Goal: Task Accomplishment & Management: Use online tool/utility

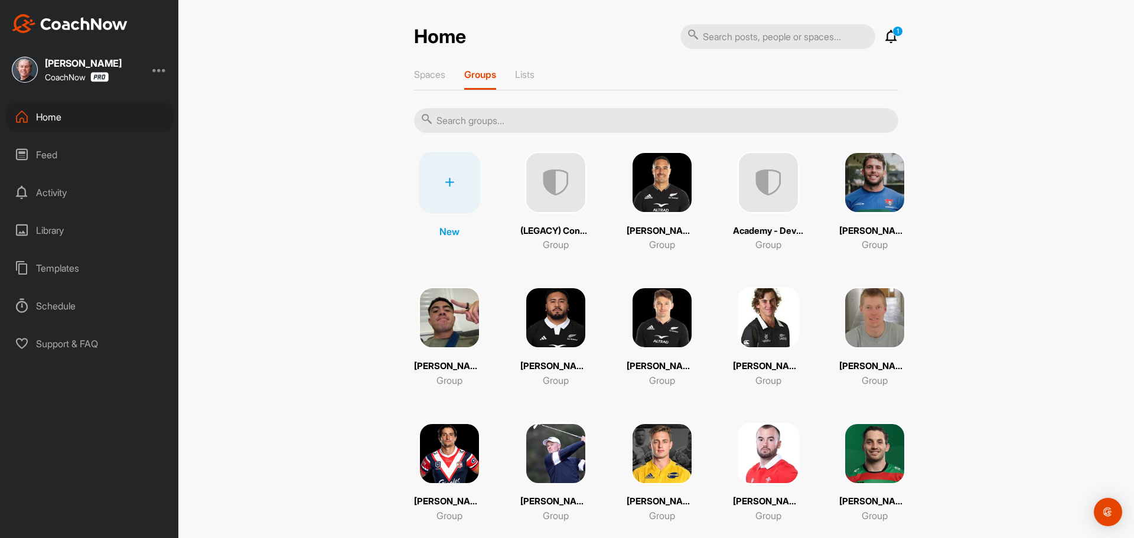
click at [475, 122] on input "text" at bounding box center [656, 120] width 484 height 25
click at [761, 435] on img at bounding box center [768, 453] width 61 height 61
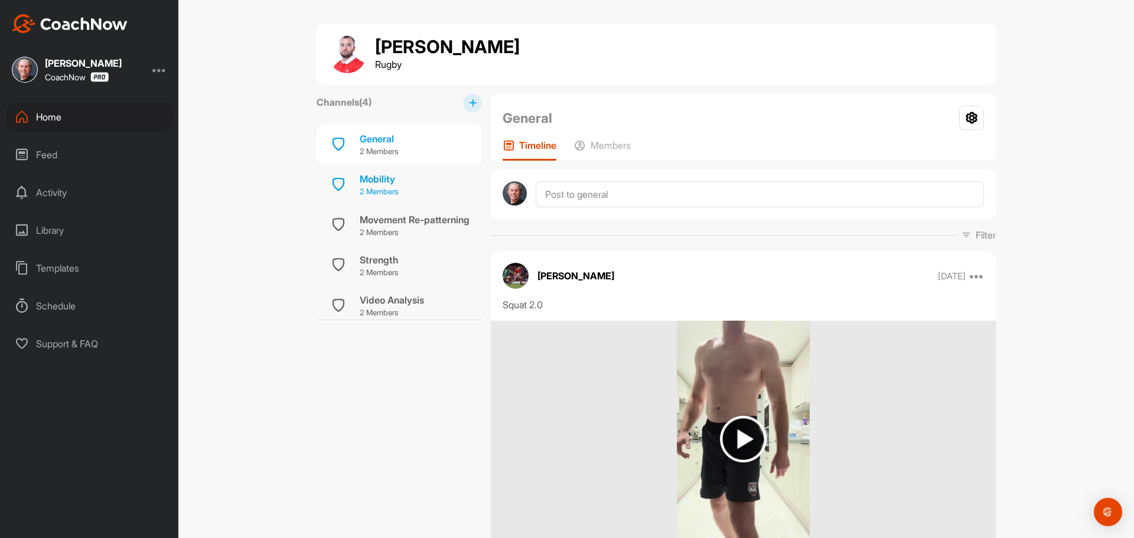
click at [376, 190] on p "2 Members" at bounding box center [379, 192] width 38 height 12
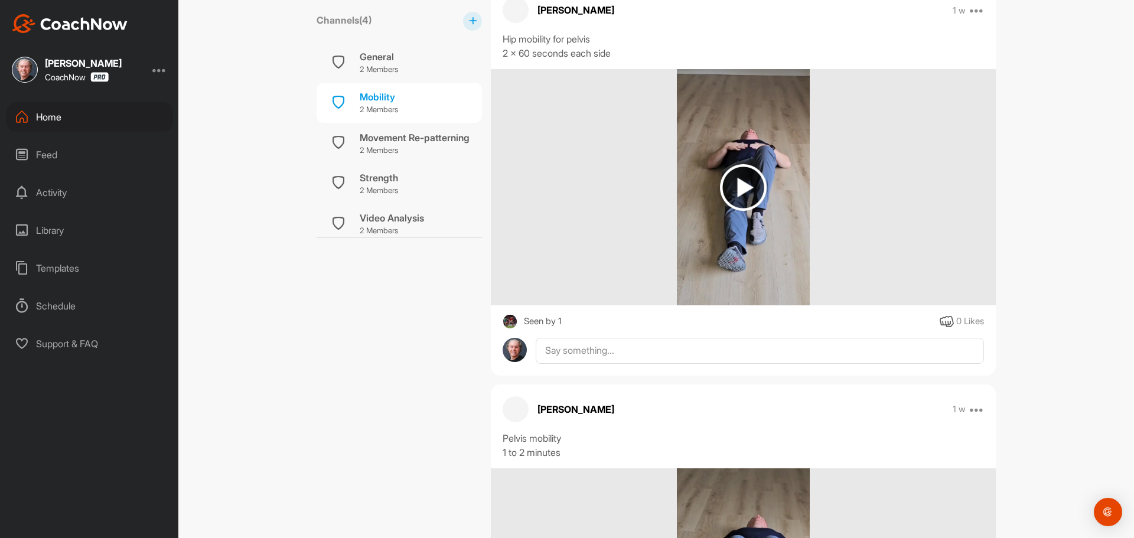
scroll to position [236, 0]
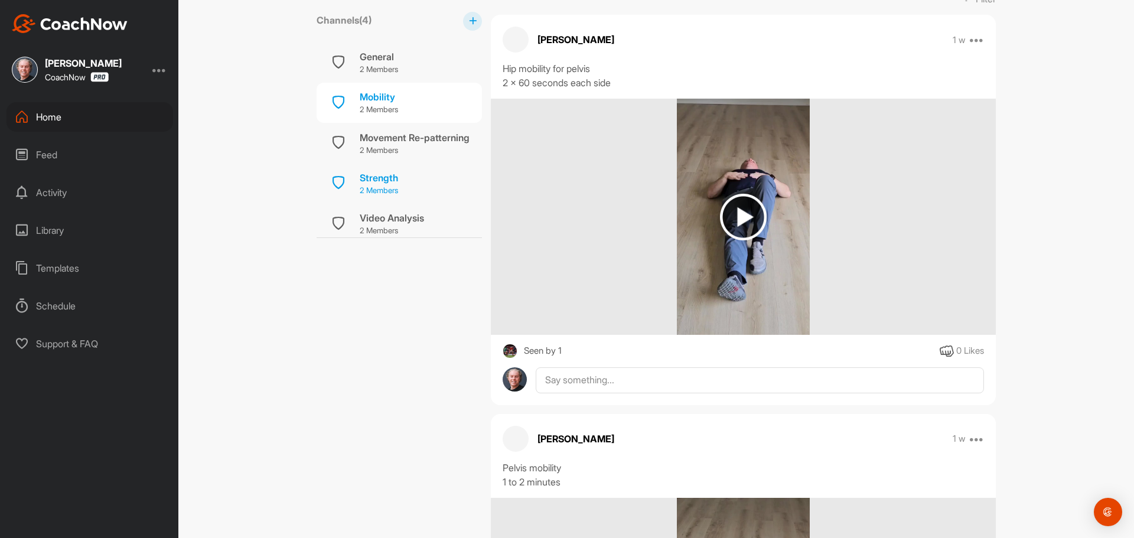
click at [373, 180] on div "Strength" at bounding box center [379, 178] width 38 height 14
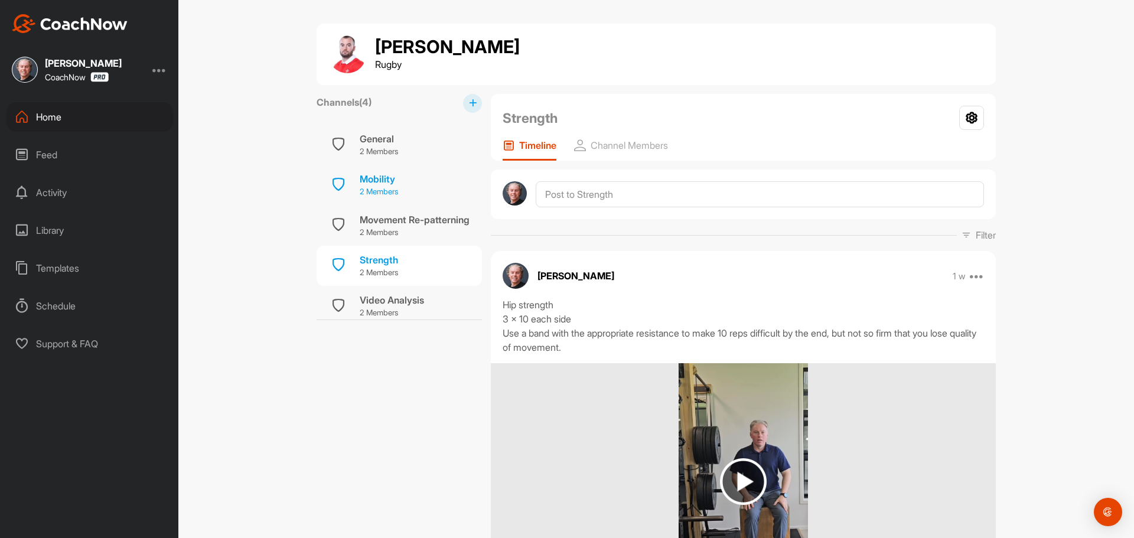
click at [387, 177] on div "Mobility" at bounding box center [379, 179] width 38 height 14
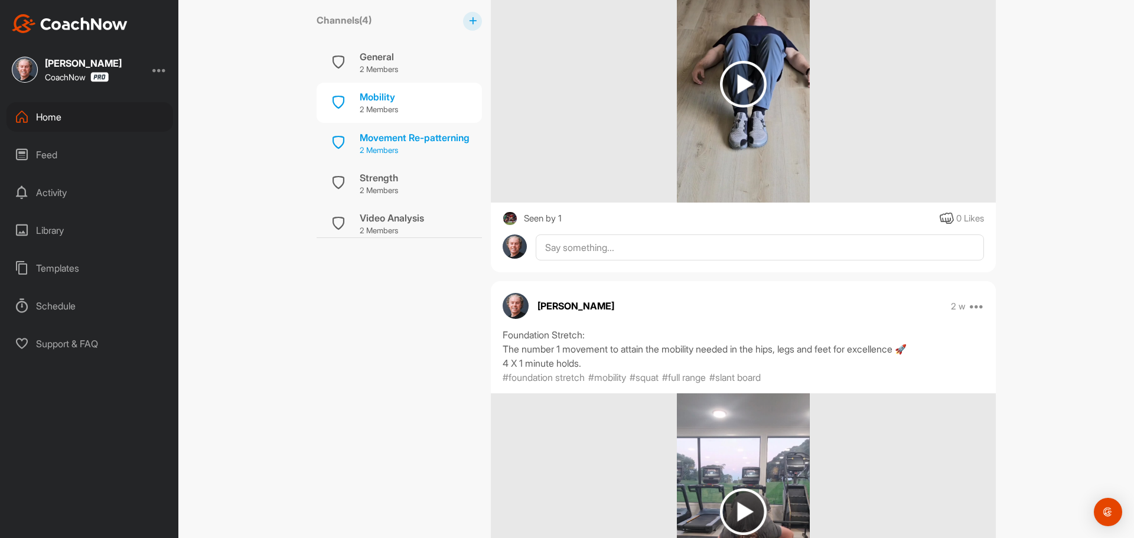
scroll to position [6, 0]
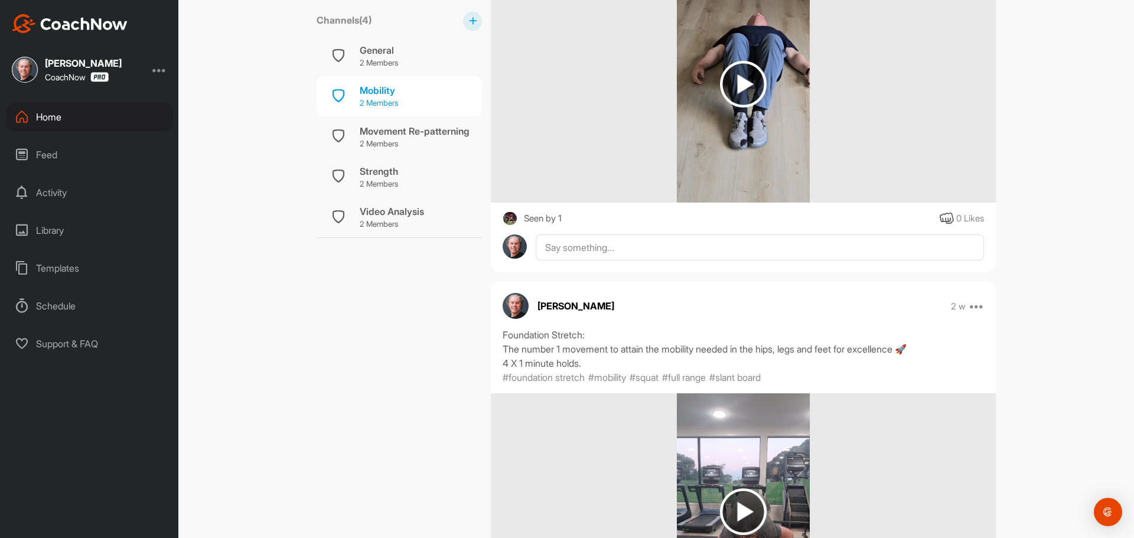
click at [370, 80] on div "Mobility 2 Members" at bounding box center [399, 96] width 165 height 40
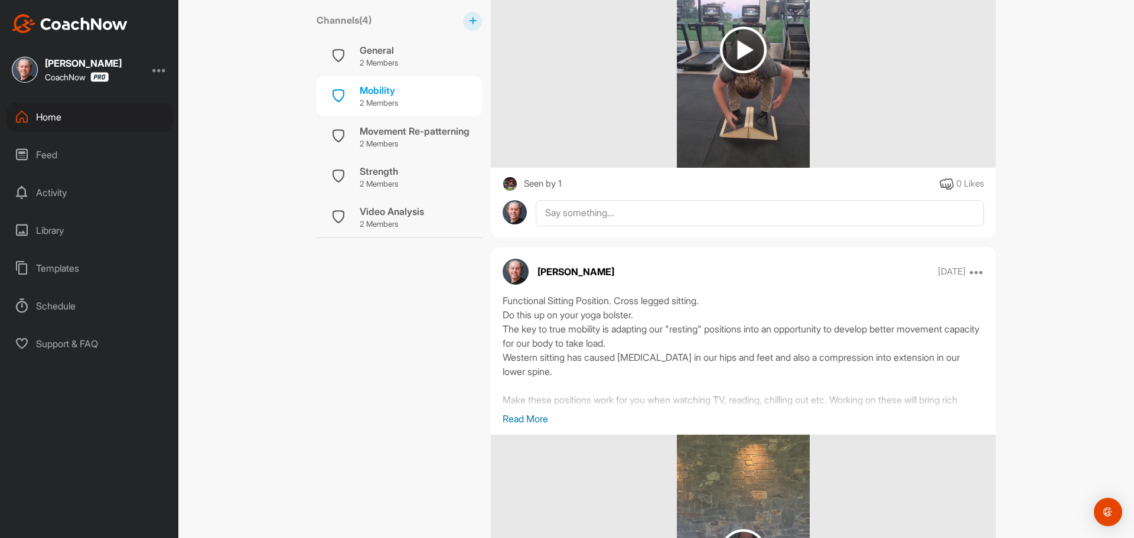
scroll to position [1240, 0]
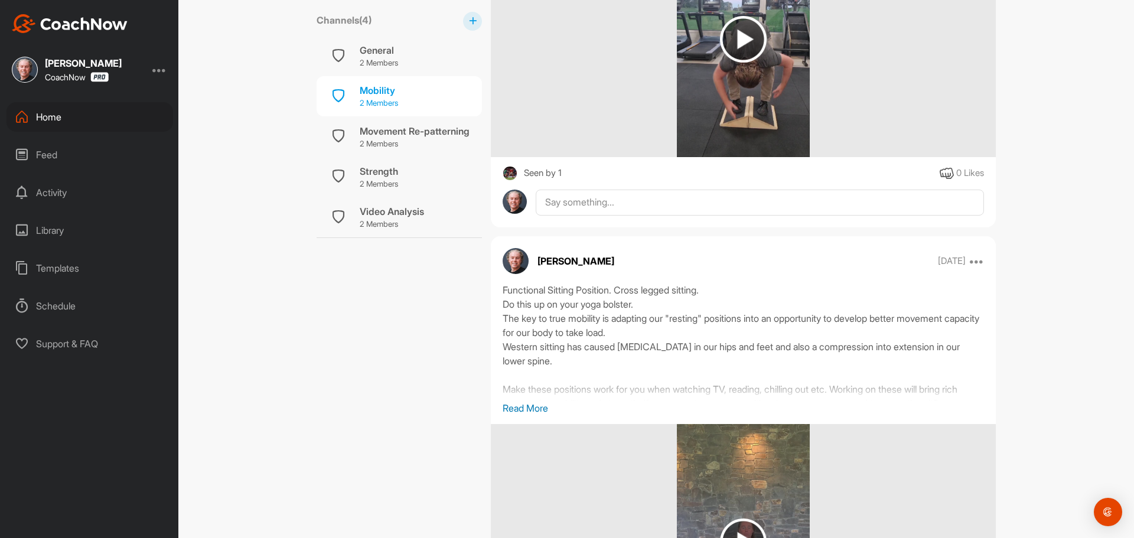
click at [380, 91] on div "Mobility" at bounding box center [379, 90] width 38 height 14
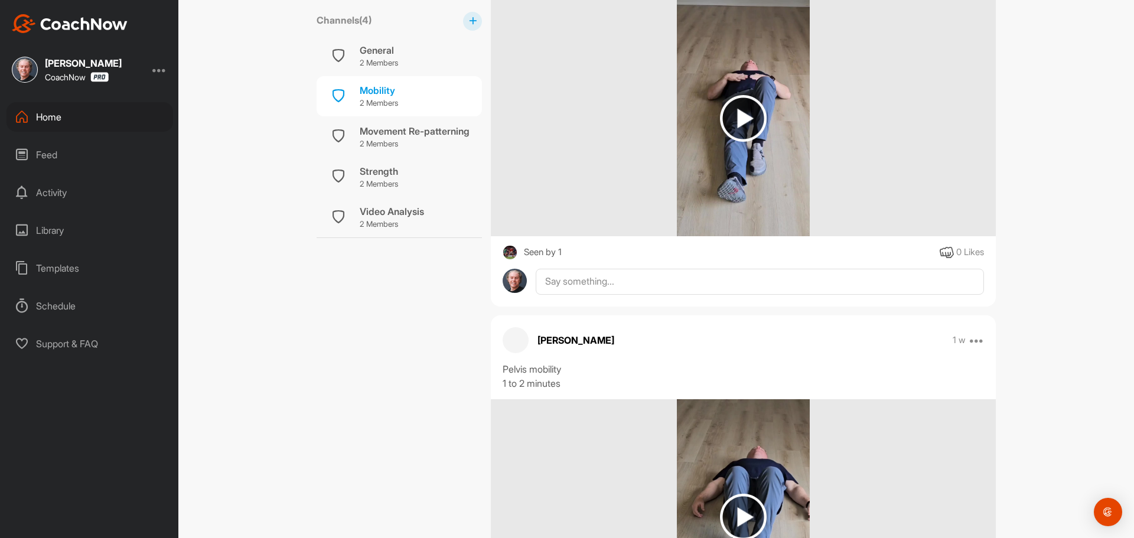
scroll to position [0, 0]
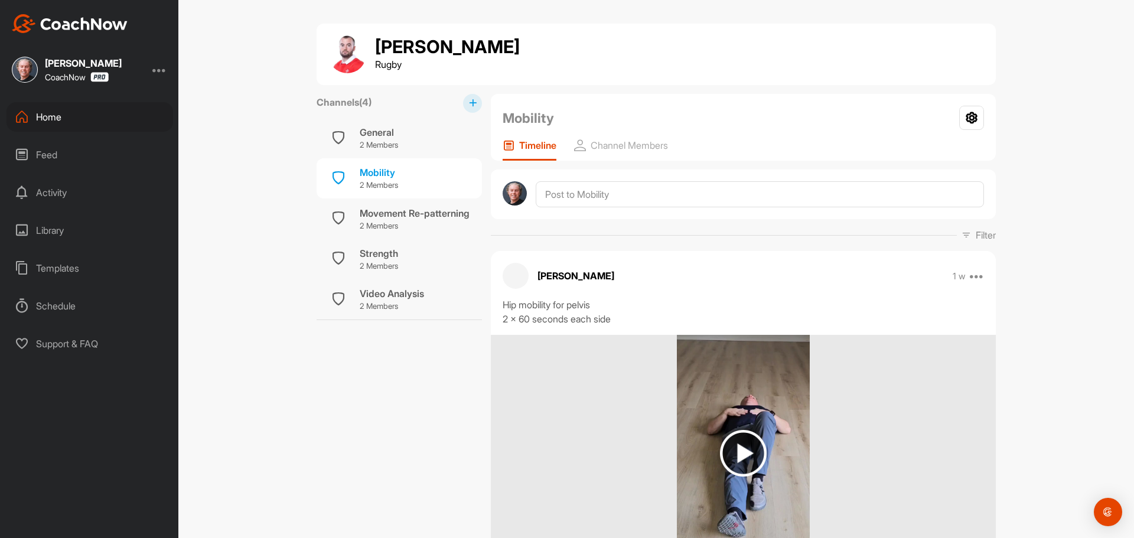
click at [53, 117] on div "Home" at bounding box center [89, 117] width 167 height 30
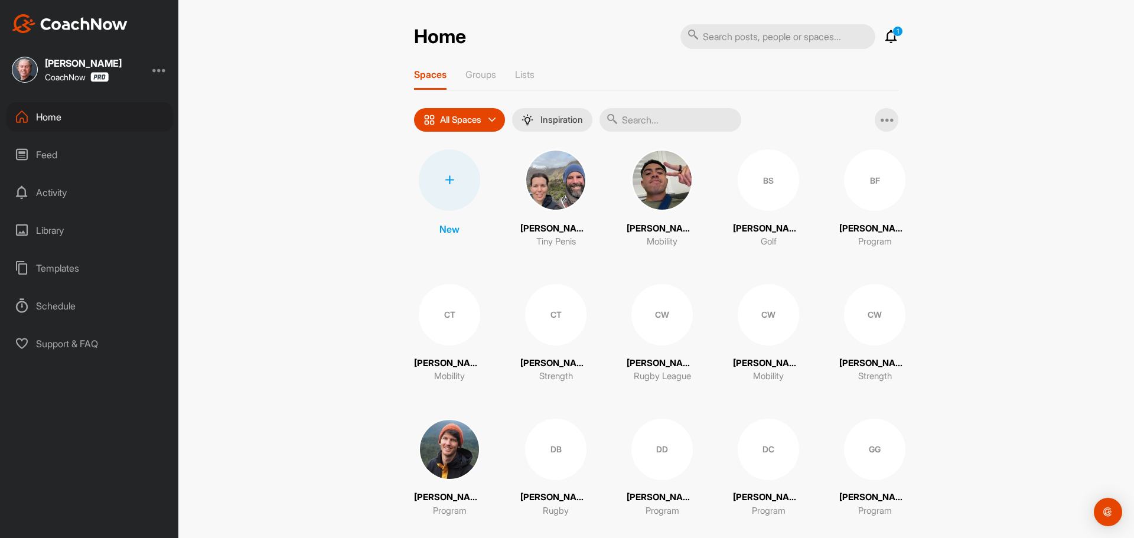
click at [479, 74] on p "Groups" at bounding box center [480, 75] width 31 height 12
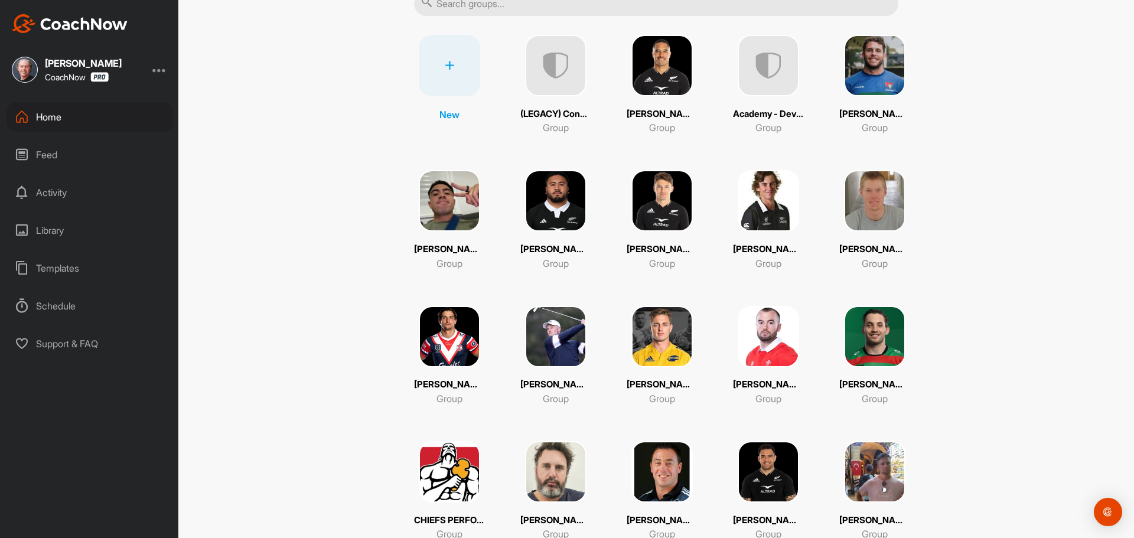
scroll to position [177, 0]
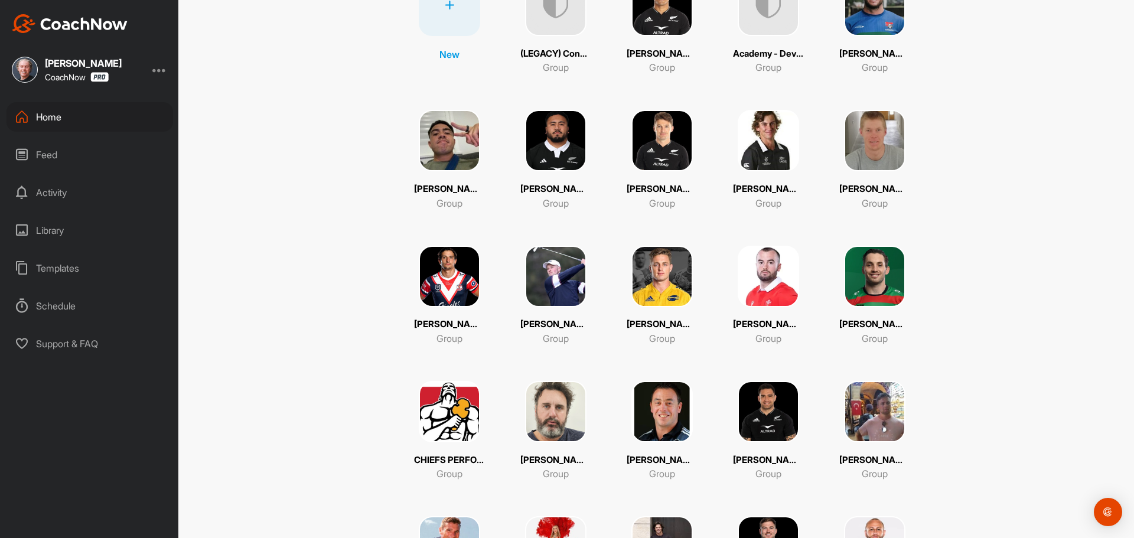
click at [765, 279] on img at bounding box center [768, 276] width 61 height 61
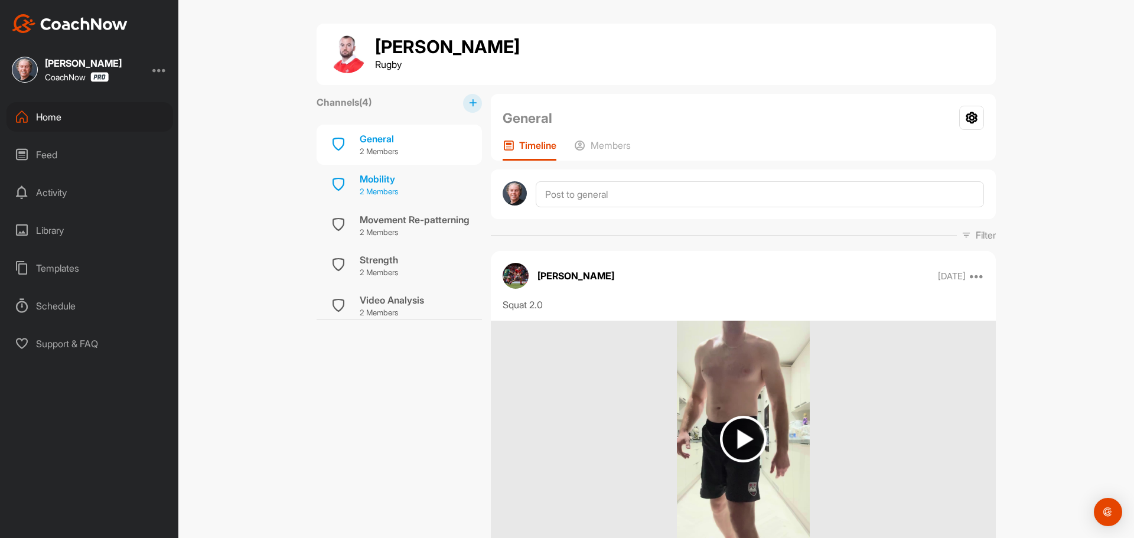
click at [386, 184] on div "Mobility" at bounding box center [379, 179] width 38 height 14
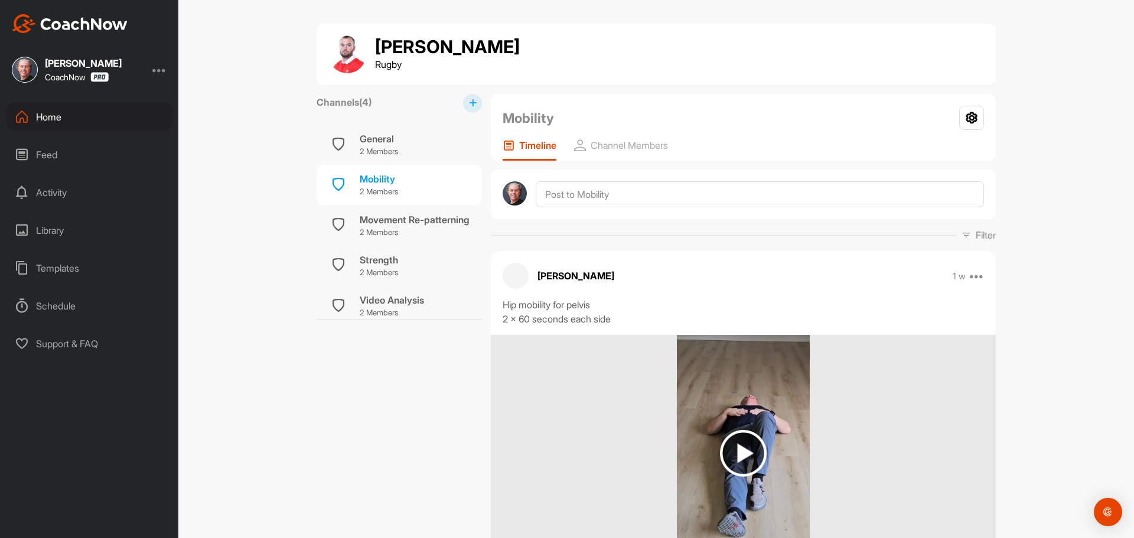
click at [44, 115] on div "Home" at bounding box center [89, 117] width 167 height 30
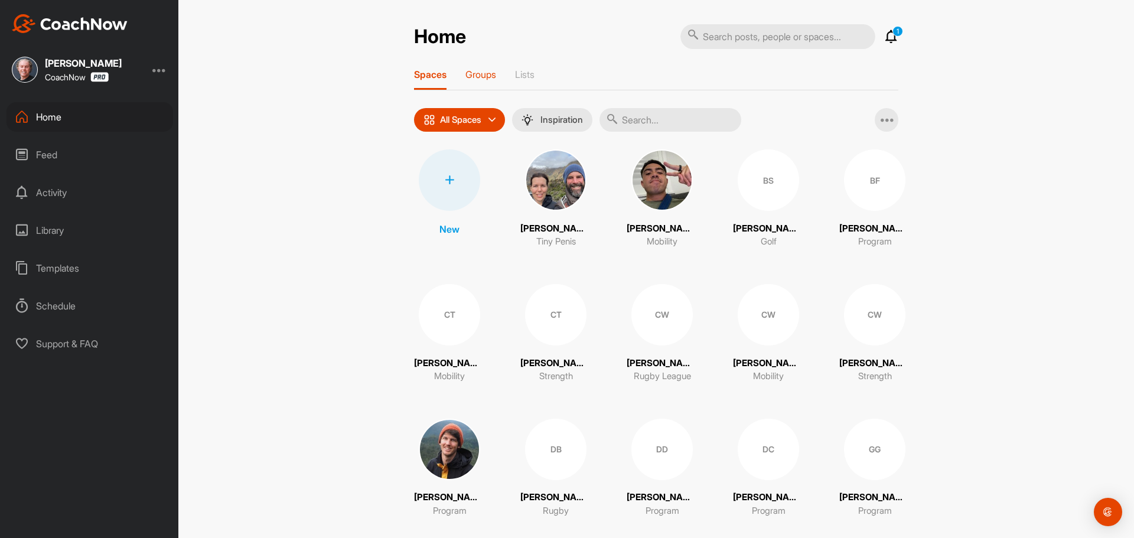
click at [479, 77] on p "Groups" at bounding box center [480, 75] width 31 height 12
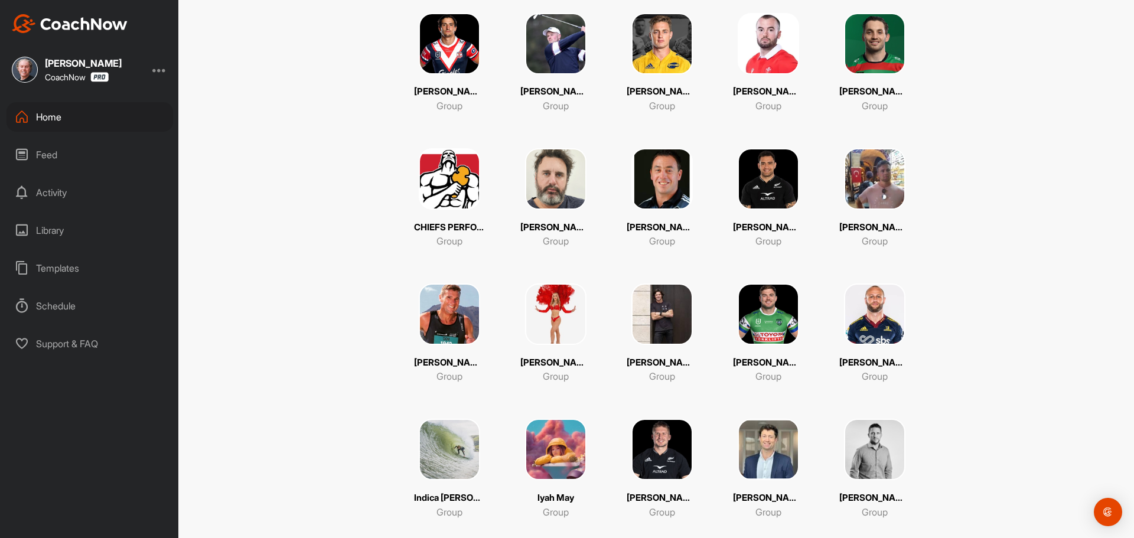
scroll to position [413, 0]
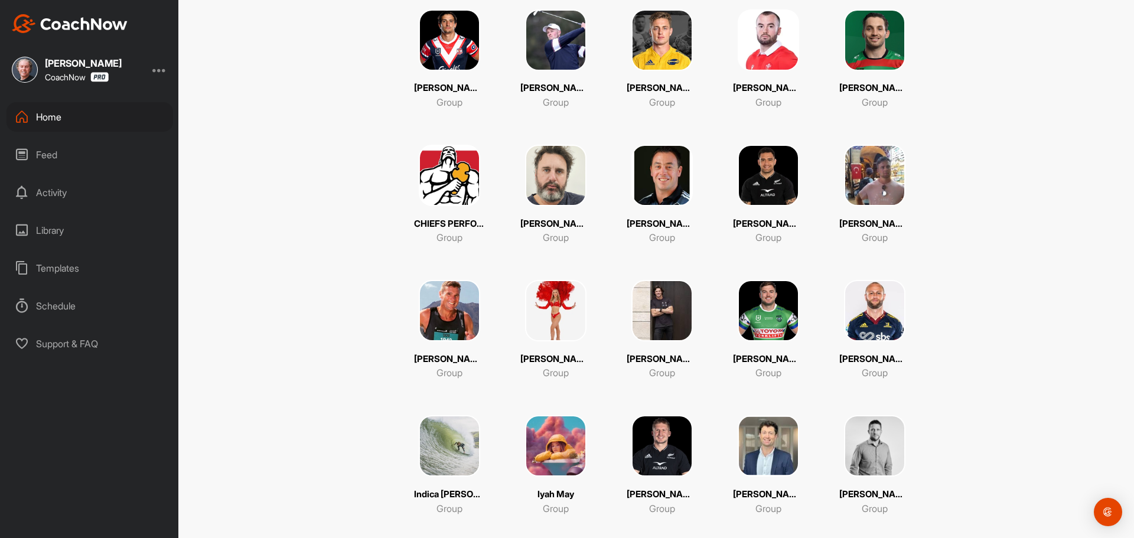
click at [767, 311] on img at bounding box center [768, 310] width 61 height 61
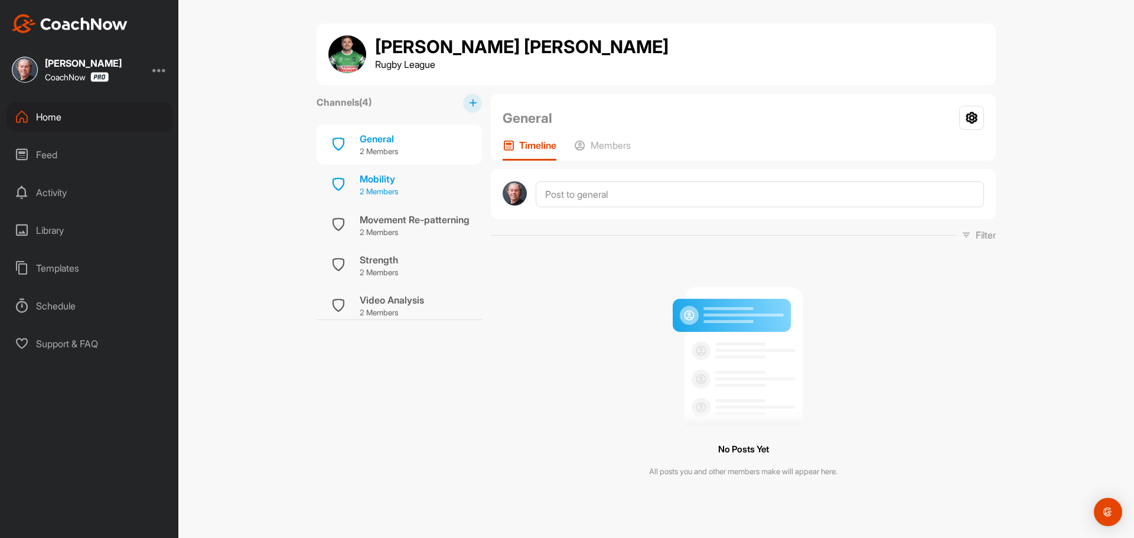
click at [382, 181] on div "Mobility" at bounding box center [379, 179] width 38 height 14
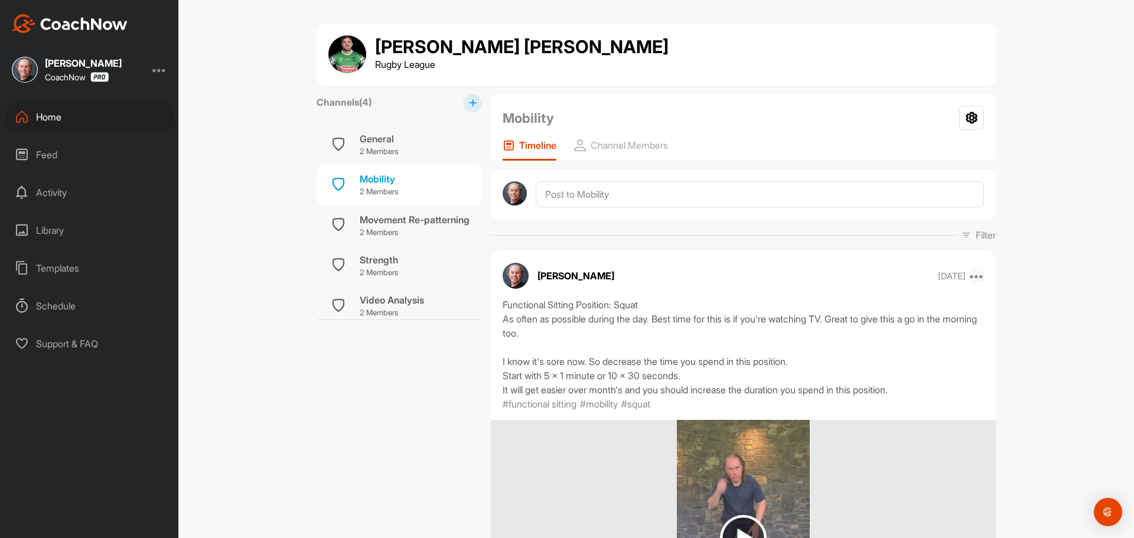
click at [973, 275] on icon at bounding box center [977, 276] width 14 height 14
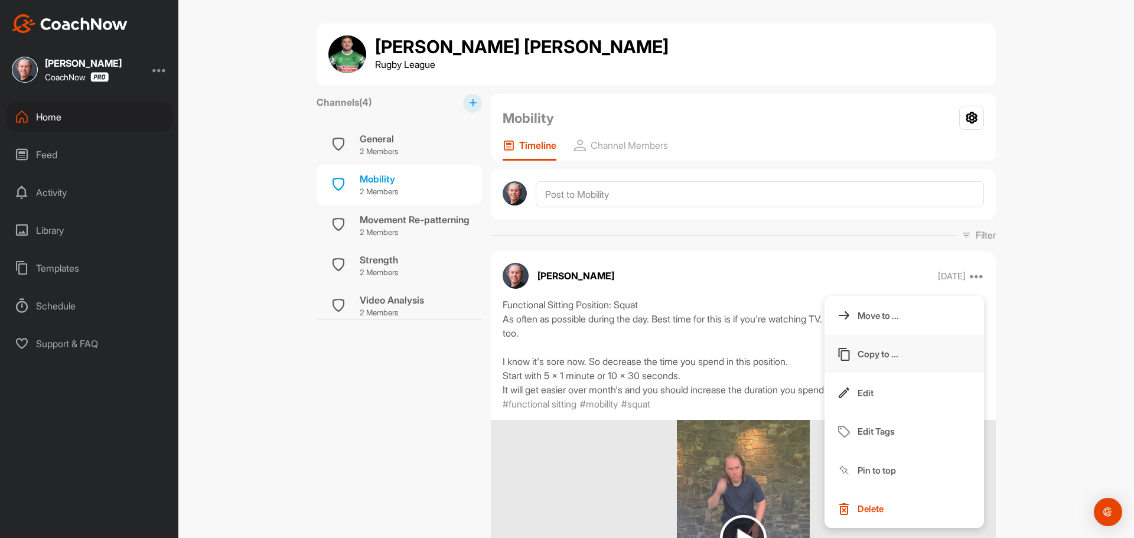
click at [870, 353] on p "Copy to ..." at bounding box center [877, 354] width 41 height 12
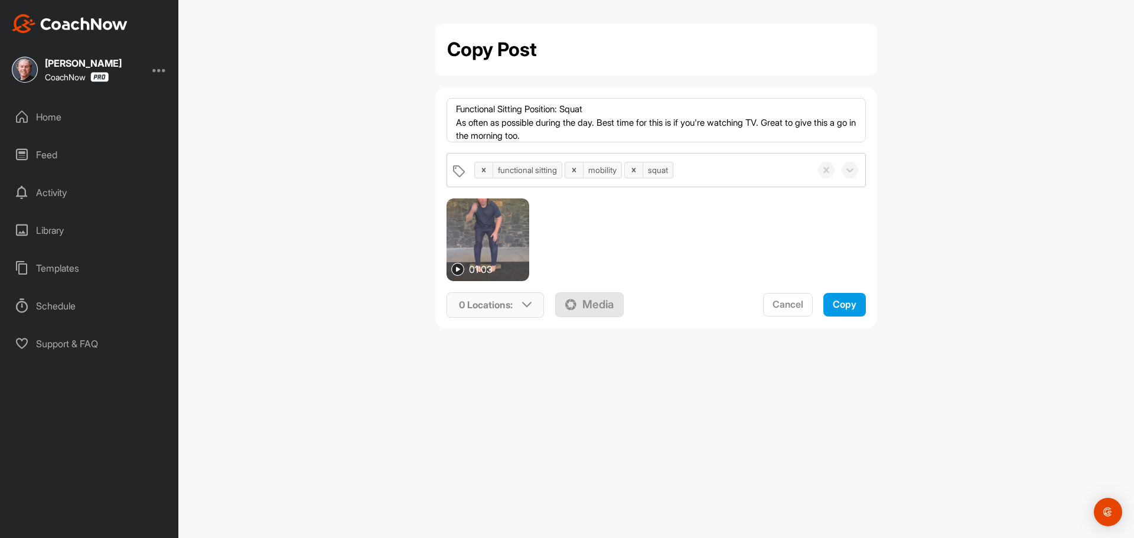
click at [495, 305] on p "0 Locations :" at bounding box center [486, 305] width 54 height 14
click at [495, 347] on input "text" at bounding box center [527, 350] width 142 height 25
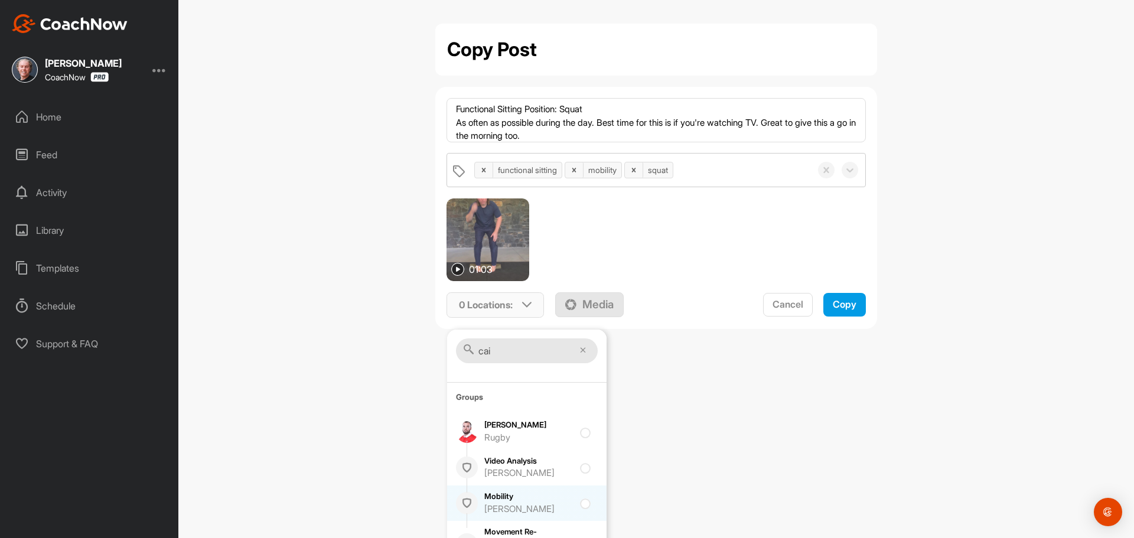
type input "cai"
click at [581, 504] on div at bounding box center [588, 503] width 16 height 14
checkbox input "true"
click at [621, 134] on textarea "Functional Sitting Position: Squat As often as possible during the day. Best ti…" at bounding box center [656, 120] width 420 height 44
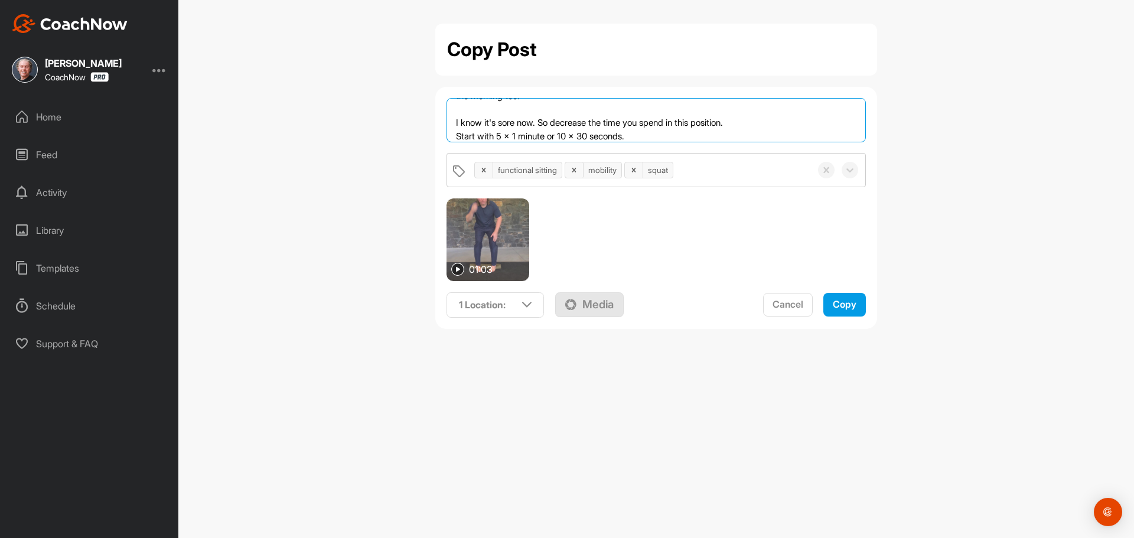
scroll to position [53, 0]
drag, startPoint x: 744, startPoint y: 109, endPoint x: 454, endPoint y: 110, distance: 289.4
click at [454, 110] on textarea "Functional Sitting Position: Squat As often as possible during the day. Best ti…" at bounding box center [656, 120] width 420 height 44
click at [662, 141] on textarea "Functional Sitting Position: Squat As often as possible during the day. Best ti…" at bounding box center [656, 120] width 420 height 44
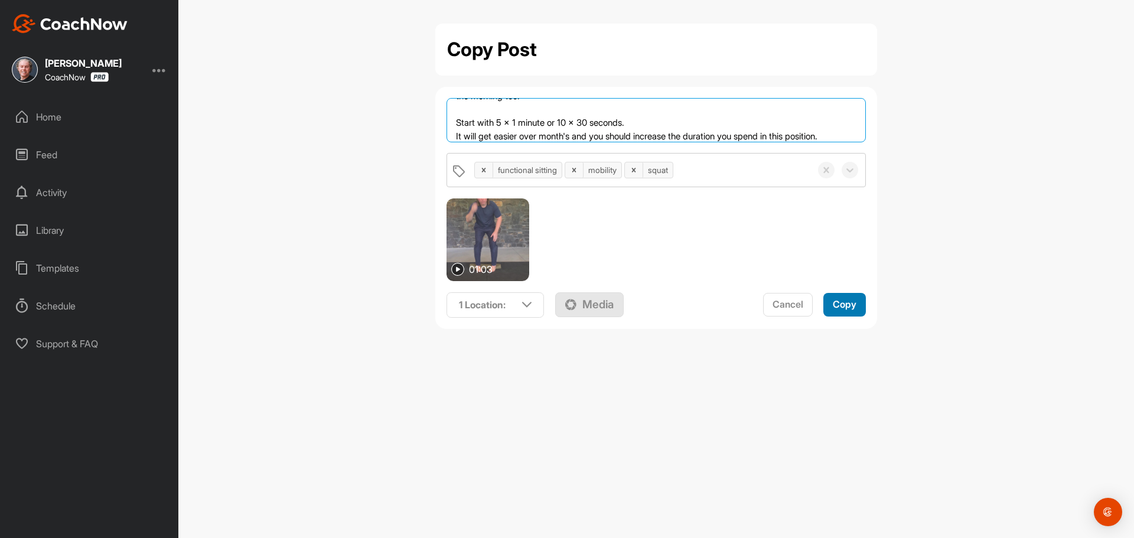
type textarea "Functional Sitting Position: Squat As often as possible during the day. Best ti…"
click at [847, 304] on span "Copy" at bounding box center [845, 304] width 24 height 12
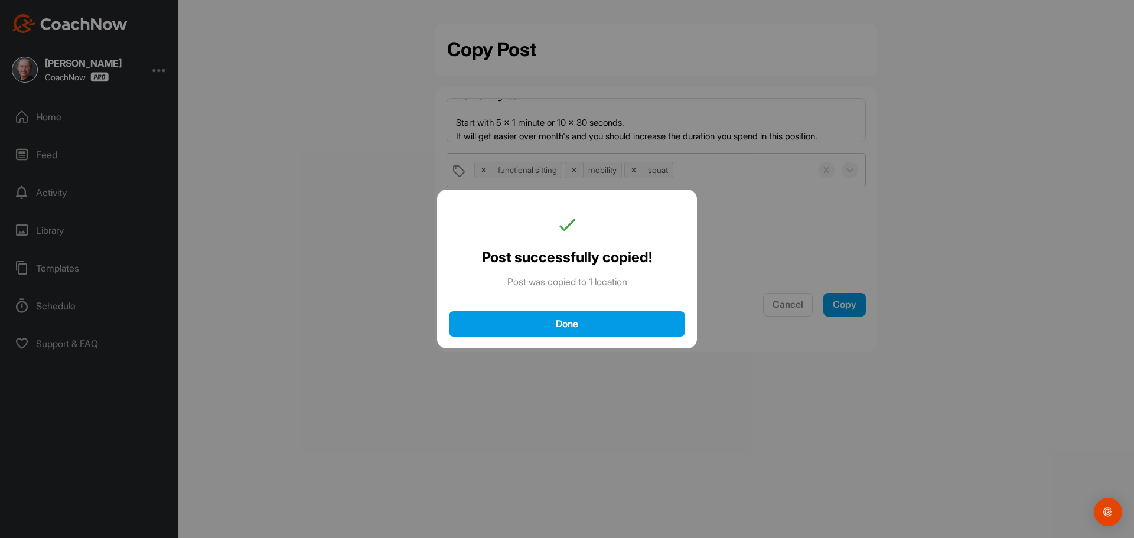
click at [564, 321] on div "Done" at bounding box center [567, 324] width 213 height 12
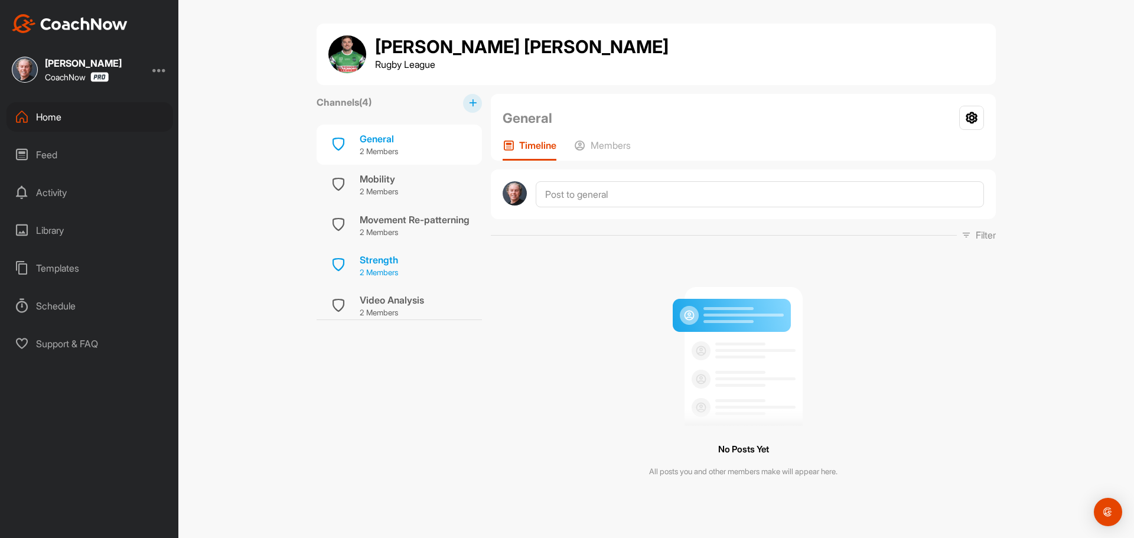
click at [389, 265] on div "Strength" at bounding box center [379, 260] width 38 height 14
